Goal: Find contact information: Find contact information

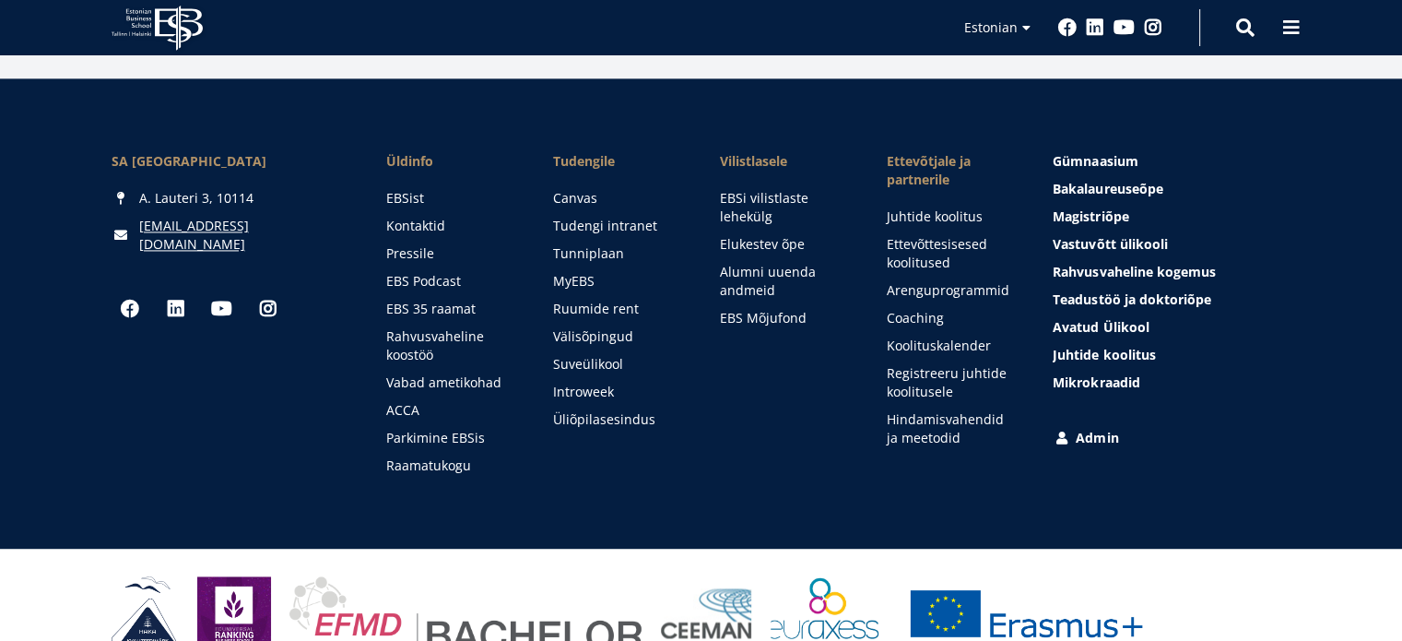
scroll to position [2740, 0]
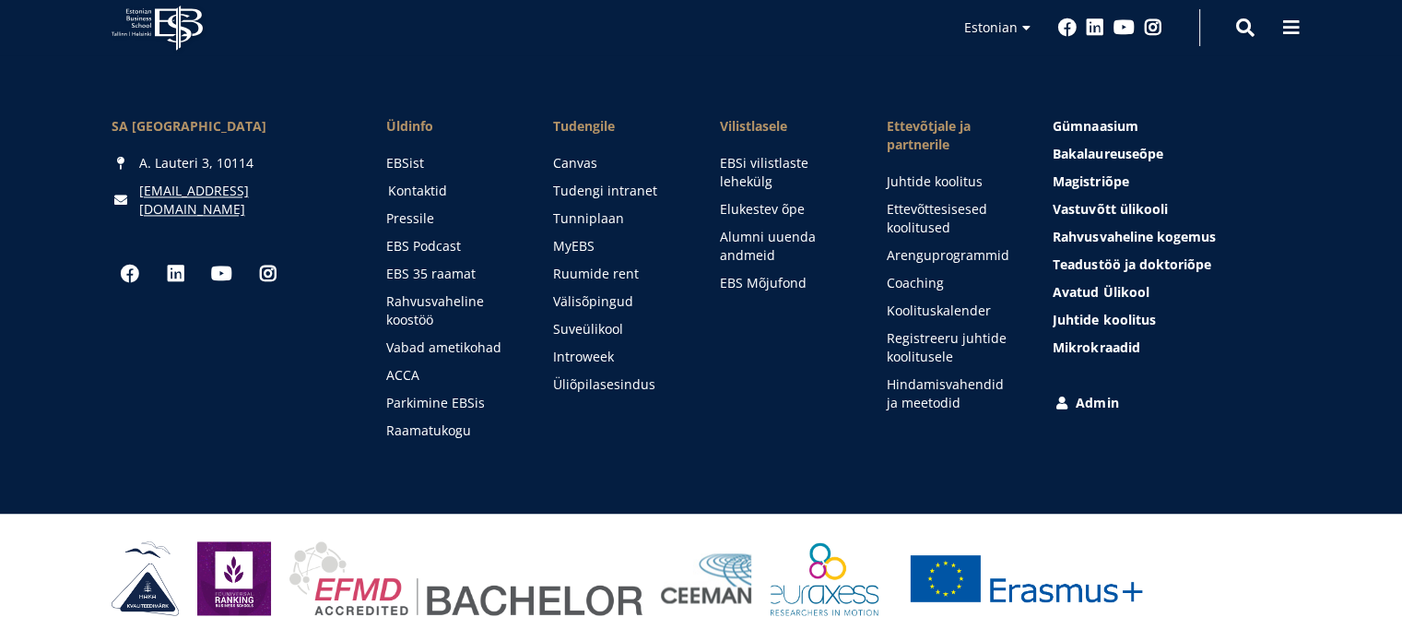
click at [409, 183] on link "Kontaktid" at bounding box center [453, 191] width 130 height 18
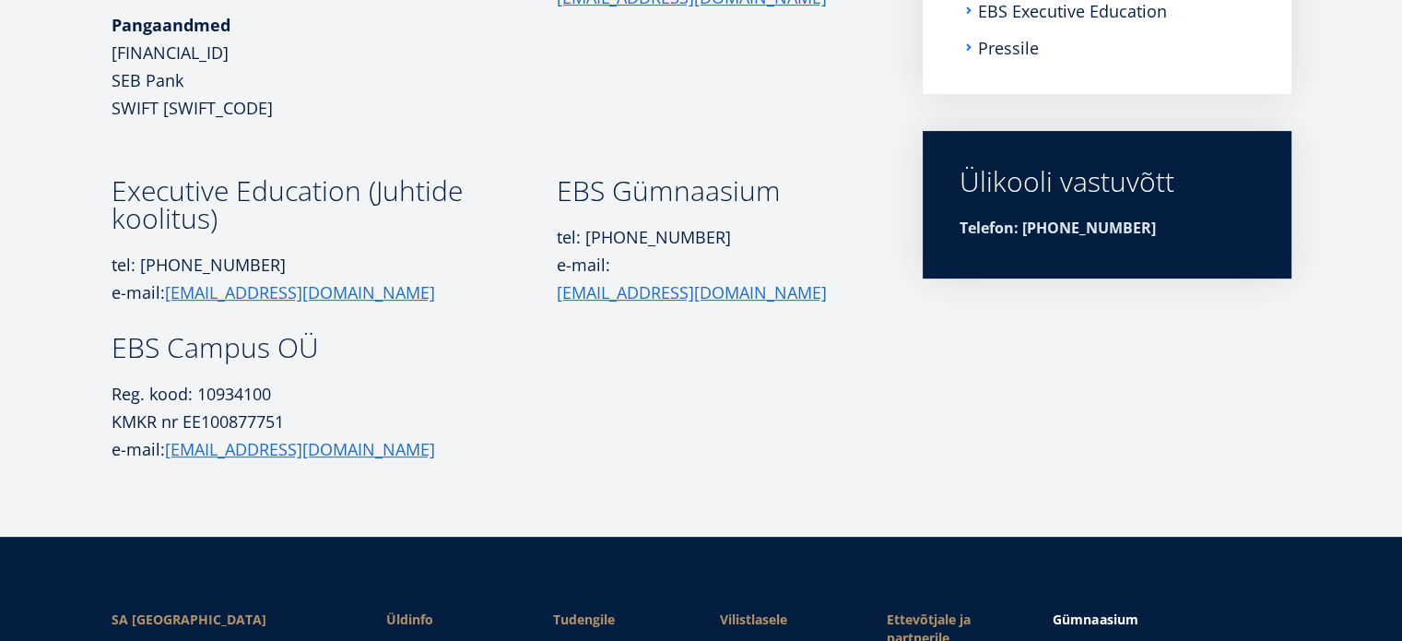
scroll to position [7, 0]
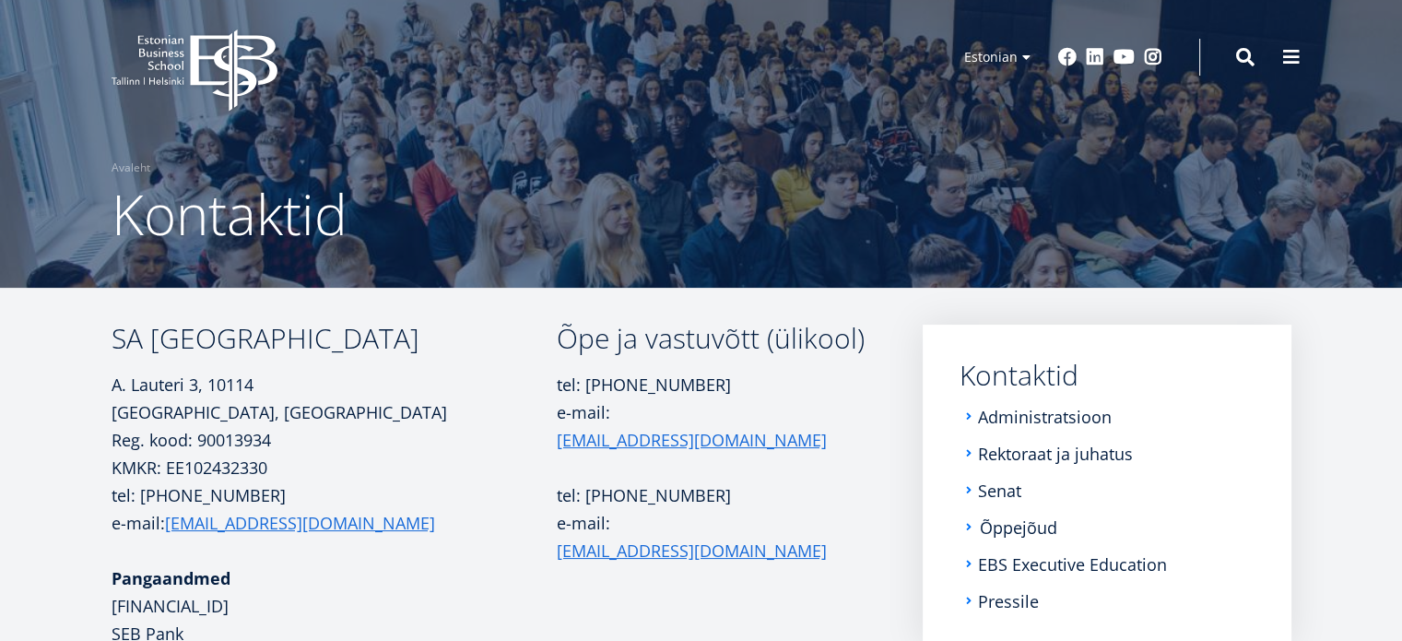
click at [1026, 526] on link "Õppejõud" at bounding box center [1018, 527] width 77 height 18
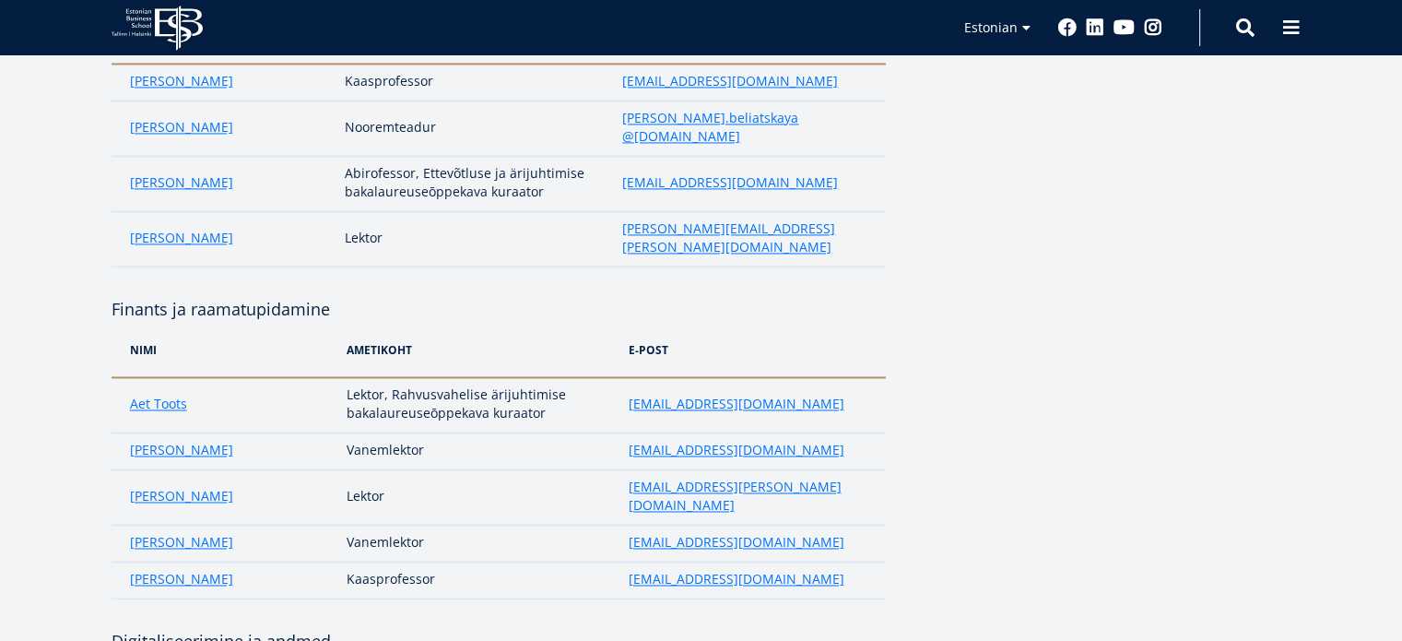
scroll to position [3362, 0]
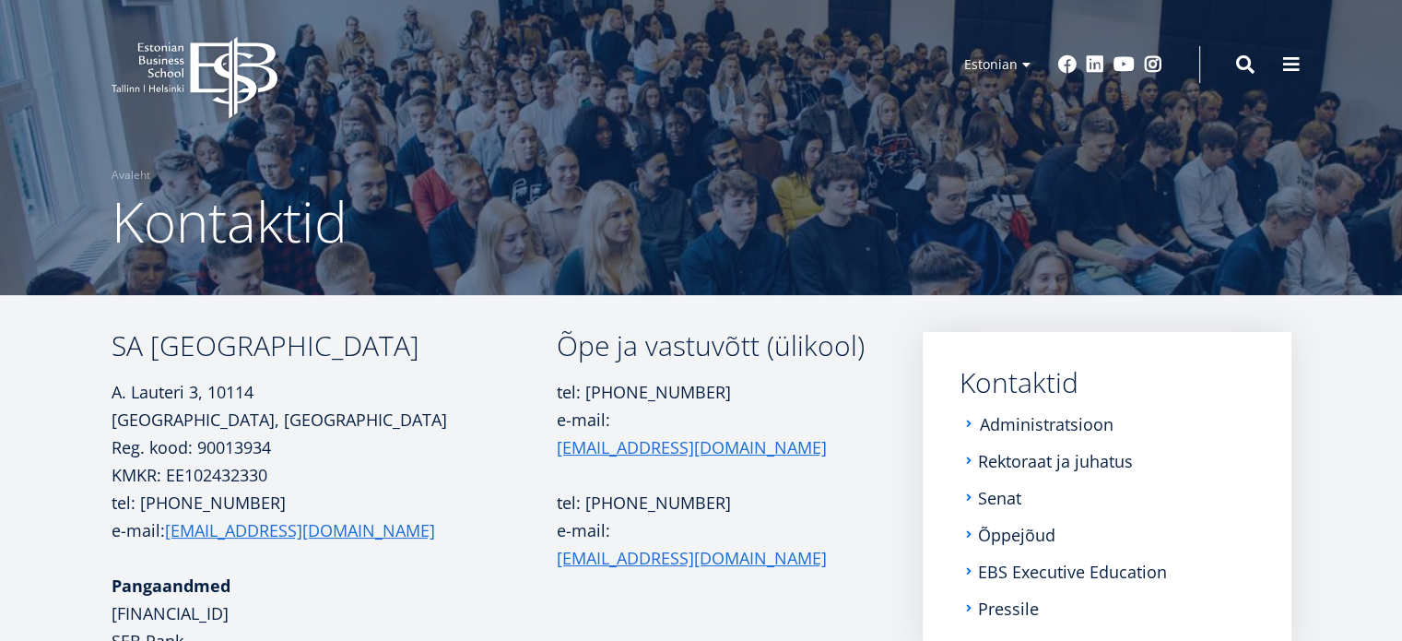
click at [1031, 419] on link "Administratsioon" at bounding box center [1047, 424] width 134 height 18
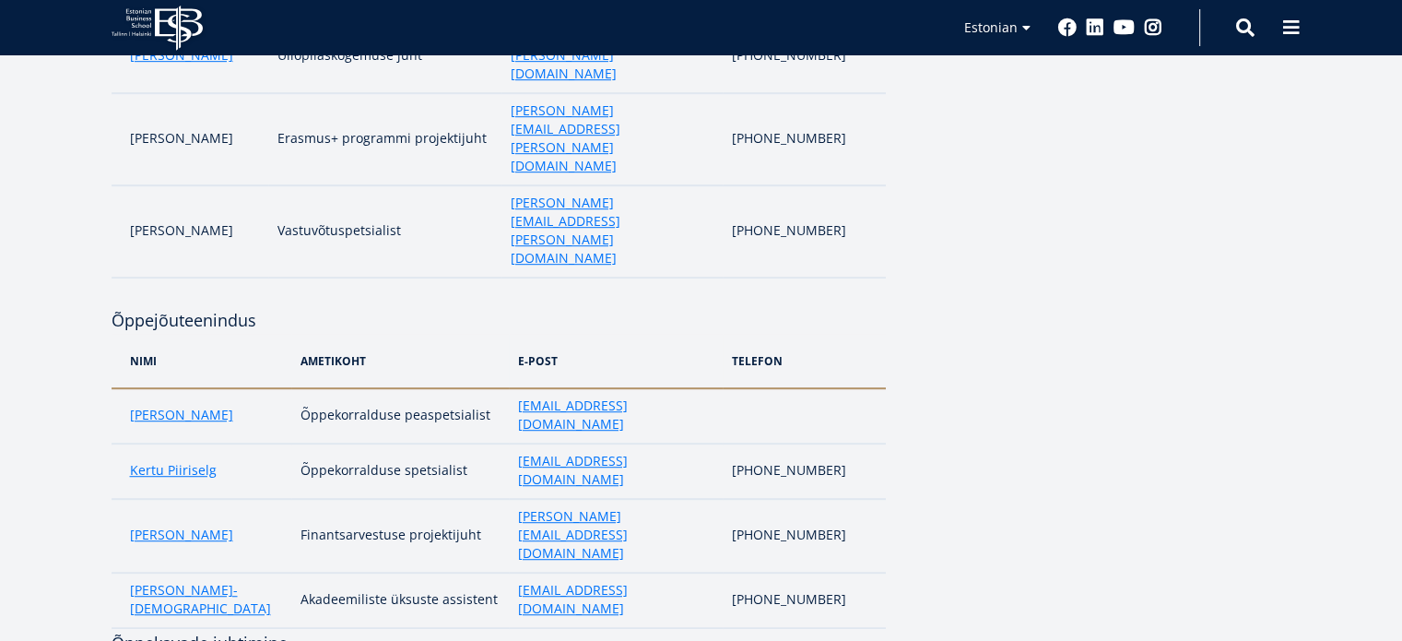
scroll to position [1047, 0]
drag, startPoint x: 645, startPoint y: 146, endPoint x: 493, endPoint y: 154, distance: 152.3
click at [509, 390] on td "[EMAIL_ADDRESS][DOMAIN_NAME]" at bounding box center [616, 417] width 215 height 55
copy span "[EMAIL_ADDRESS][DOMAIN_NAME]"
drag, startPoint x: 649, startPoint y: 187, endPoint x: 496, endPoint y: 187, distance: 153.0
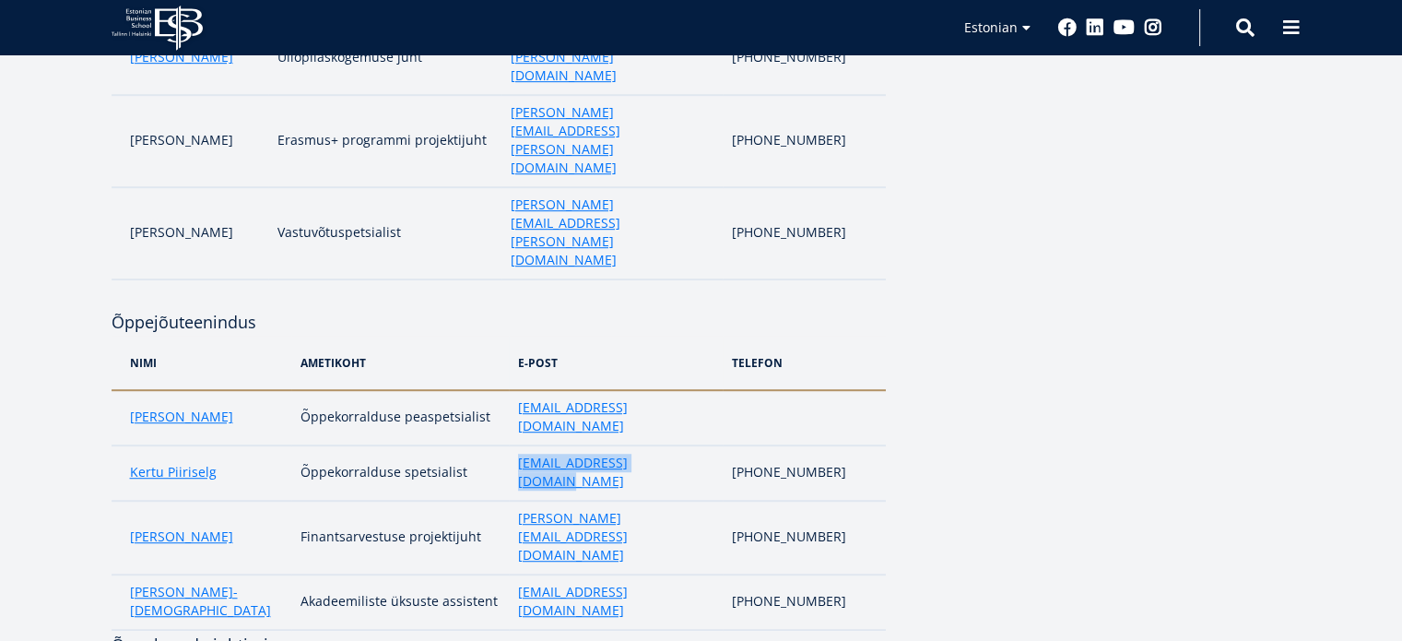
click at [509, 445] on td "[EMAIL_ADDRESS][DOMAIN_NAME]" at bounding box center [616, 472] width 215 height 55
copy link "[EMAIL_ADDRESS][DOMAIN_NAME]"
